Goal: Entertainment & Leisure: Consume media (video, audio)

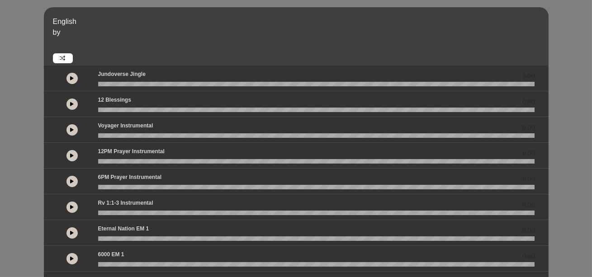
click at [75, 211] on button at bounding box center [71, 207] width 11 height 11
click at [64, 60] on icon at bounding box center [62, 58] width 5 height 5
click at [75, 211] on button at bounding box center [71, 207] width 11 height 11
click at [62, 56] on div "English by" at bounding box center [299, 39] width 504 height 47
click at [62, 57] on link at bounding box center [63, 58] width 20 height 10
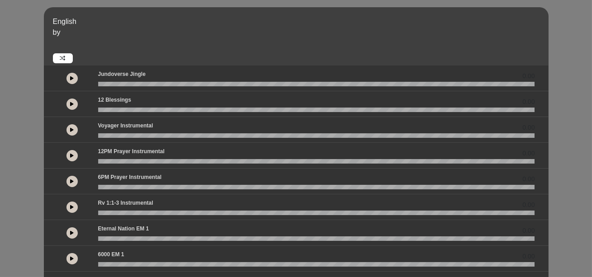
click at [75, 134] on button at bounding box center [71, 129] width 11 height 11
click at [73, 132] on icon at bounding box center [73, 129] width 4 height 5
click at [73, 132] on icon at bounding box center [72, 129] width 3 height 5
click at [73, 132] on icon at bounding box center [73, 129] width 4 height 5
